Goal: Information Seeking & Learning: Find specific fact

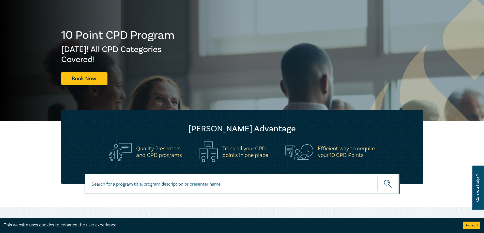
scroll to position [102, 0]
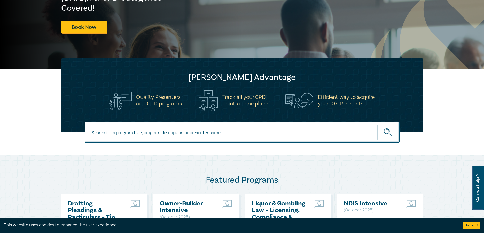
click at [122, 129] on input at bounding box center [242, 132] width 315 height 21
type input "prasad"
click at [377, 125] on button "submit" at bounding box center [388, 132] width 22 height 15
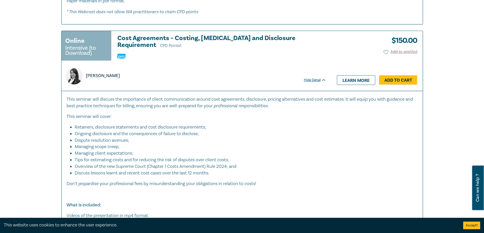
scroll to position [787, 0]
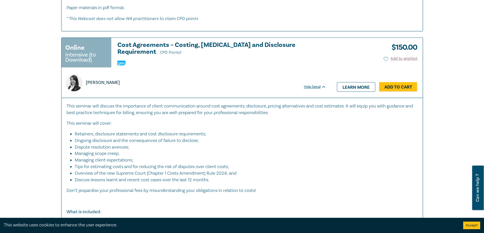
drag, startPoint x: 263, startPoint y: 191, endPoint x: 117, endPoint y: 40, distance: 209.5
click at [117, 40] on div "Online Intensive (to Download) Cost Agreements – Costing, [MEDICAL_DATA] and Di…" at bounding box center [241, 142] width 361 height 209
copy div "Lore Ipsumdolor – Sitamet, Consecte adi Elitseddoe Temporincid UTL Etdolo 0 Mag…"
